Goal: Ask a question: Seek information or help from site administrators or community

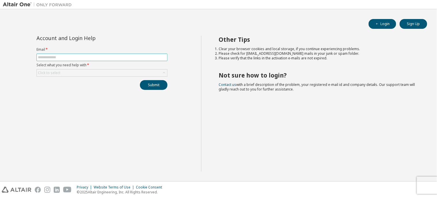
click at [138, 56] on input "text" at bounding box center [102, 57] width 128 height 5
click at [95, 74] on div "Click to select" at bounding box center [102, 72] width 131 height 7
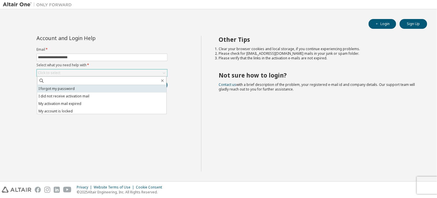
click at [94, 87] on li "I forgot my password" at bounding box center [101, 88] width 129 height 7
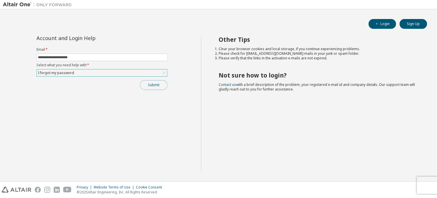
click at [150, 86] on button "Submit" at bounding box center [154, 85] width 28 height 10
click at [154, 87] on button "Submit" at bounding box center [154, 85] width 28 height 10
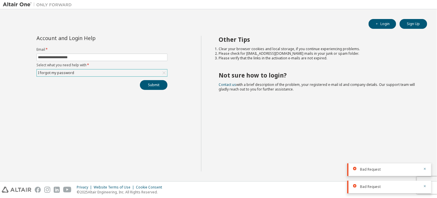
click at [146, 74] on div "I forgot my password" at bounding box center [102, 72] width 131 height 7
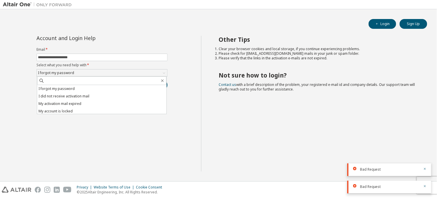
click at [134, 133] on div "**********" at bounding box center [102, 103] width 198 height 135
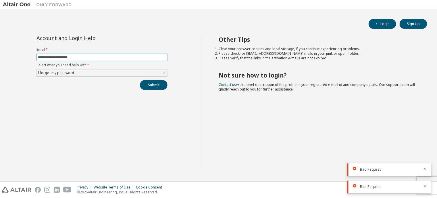
click at [141, 59] on span "**********" at bounding box center [102, 56] width 131 height 7
drag, startPoint x: 246, startPoint y: 54, endPoint x: 275, endPoint y: 53, distance: 29.3
click at [275, 53] on li "Please check for [EMAIL_ADDRESS][DOMAIN_NAME] mails in your junk or spam folder." at bounding box center [318, 53] width 198 height 5
copy li "noreply@okta.com"
click at [230, 85] on link "Contact us" at bounding box center [228, 84] width 18 height 5
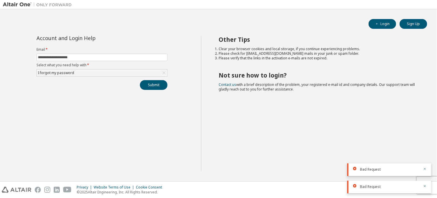
click at [279, 116] on div "Other Tips Clear your browser cookies and local storage, if you continue experi…" at bounding box center [317, 103] width 233 height 135
click at [230, 84] on link "Contact us" at bounding box center [228, 84] width 18 height 5
click at [116, 71] on div "I forgot my password" at bounding box center [102, 72] width 131 height 7
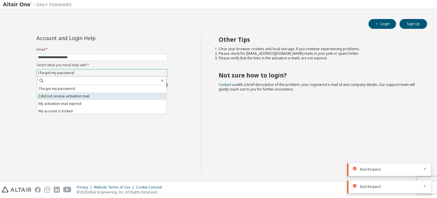
click at [97, 93] on li "I did not receive activation mail" at bounding box center [101, 95] width 129 height 7
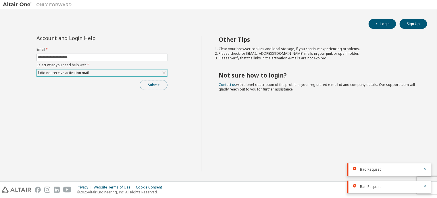
click at [152, 84] on button "Submit" at bounding box center [154, 85] width 28 height 10
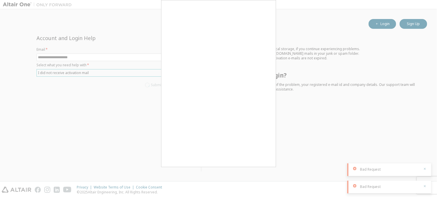
click at [294, 134] on div at bounding box center [218, 99] width 437 height 198
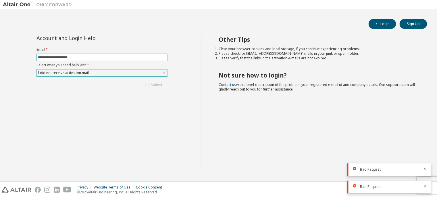
click at [139, 56] on input "**********" at bounding box center [102, 57] width 128 height 5
drag, startPoint x: 57, startPoint y: 57, endPoint x: 22, endPoint y: 57, distance: 34.5
click at [22, 57] on div "**********" at bounding box center [102, 103] width 198 height 135
type input "**********"
click at [110, 74] on div "I did not receive activation mail" at bounding box center [102, 72] width 131 height 7
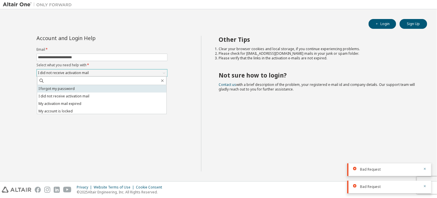
click at [92, 89] on li "I forgot my password" at bounding box center [101, 88] width 129 height 7
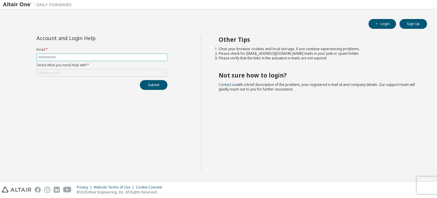
click at [140, 57] on input "text" at bounding box center [102, 57] width 128 height 5
type input "**********"
click at [90, 74] on div "Click to select" at bounding box center [102, 72] width 131 height 7
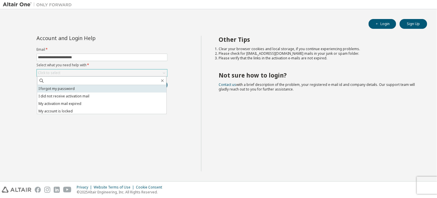
click at [87, 87] on li "I forgot my password" at bounding box center [101, 88] width 129 height 7
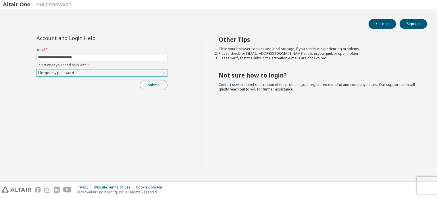
click at [141, 86] on button "Submit" at bounding box center [154, 85] width 28 height 10
click at [162, 85] on button "Submit" at bounding box center [154, 85] width 28 height 10
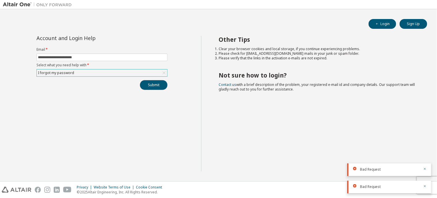
click at [163, 85] on button "Submit" at bounding box center [154, 85] width 28 height 10
click at [21, 3] on img at bounding box center [39, 5] width 72 height 6
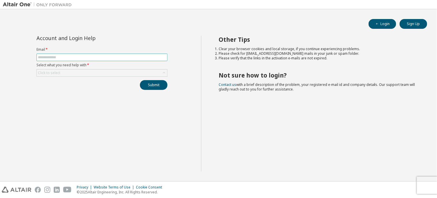
click at [125, 57] on input "text" at bounding box center [102, 57] width 128 height 5
type input "**********"
click at [98, 74] on div "Click to select" at bounding box center [102, 72] width 131 height 7
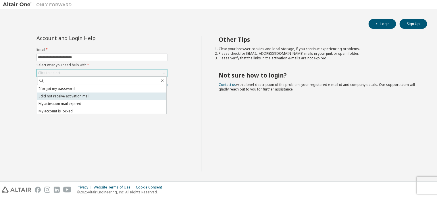
click at [103, 92] on li "I did not receive activation mail" at bounding box center [101, 95] width 129 height 7
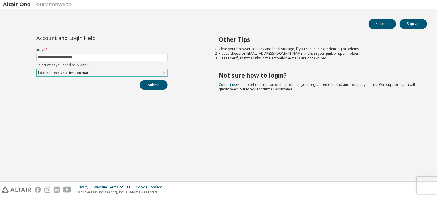
click at [92, 75] on div "I did not receive activation mail" at bounding box center [102, 72] width 131 height 7
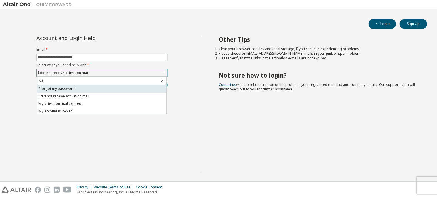
click at [84, 89] on li "I forgot my password" at bounding box center [101, 88] width 129 height 7
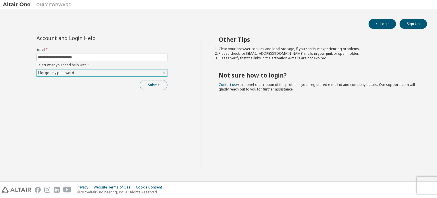
click at [152, 82] on button "Submit" at bounding box center [154, 85] width 28 height 10
click at [425, 185] on icon "button" at bounding box center [424, 185] width 3 height 3
click at [423, 181] on div "Privacy Website Terms of Use Cookie Consent © 2025 Altair Engineering, Inc. All…" at bounding box center [218, 189] width 437 height 16
click at [160, 81] on button "Submit" at bounding box center [154, 85] width 28 height 10
